Goal: Navigation & Orientation: Find specific page/section

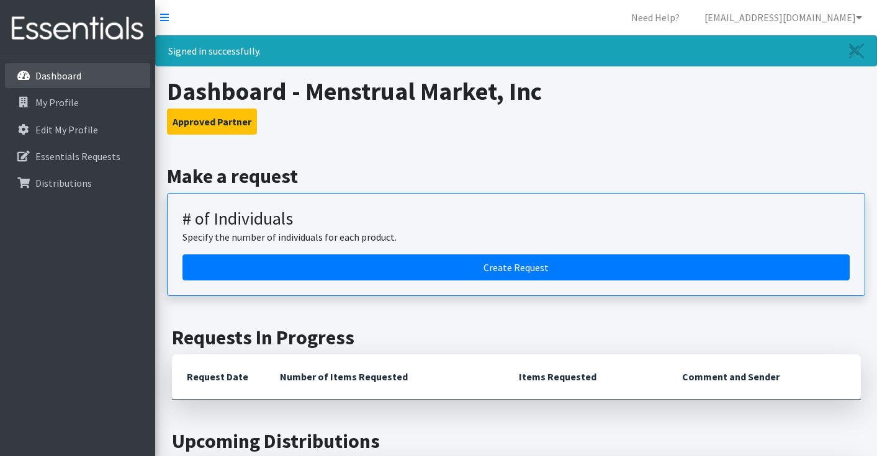
click at [77, 78] on p "Dashboard" at bounding box center [58, 75] width 46 height 12
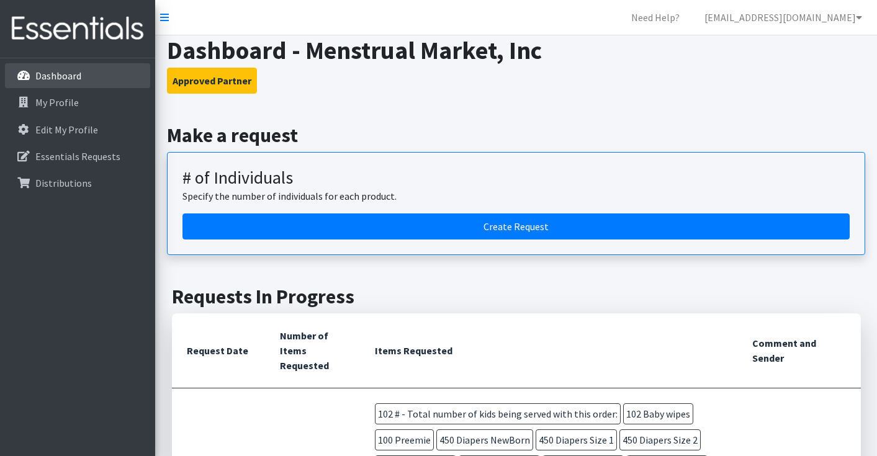
click at [51, 73] on p "Dashboard" at bounding box center [58, 75] width 46 height 12
